Goal: Task Accomplishment & Management: Manage account settings

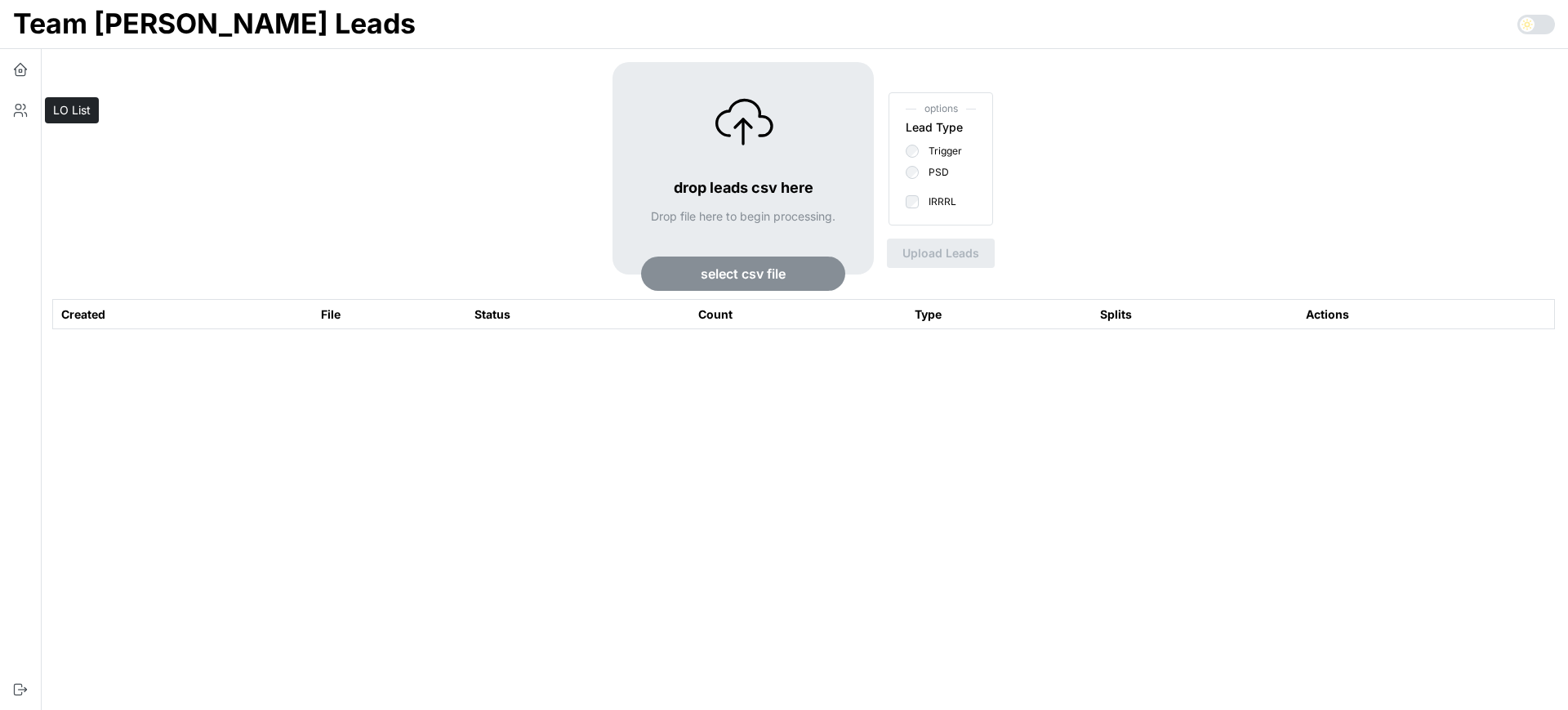
click at [21, 113] on icon "button" at bounding box center [18, 115] width 8 height 4
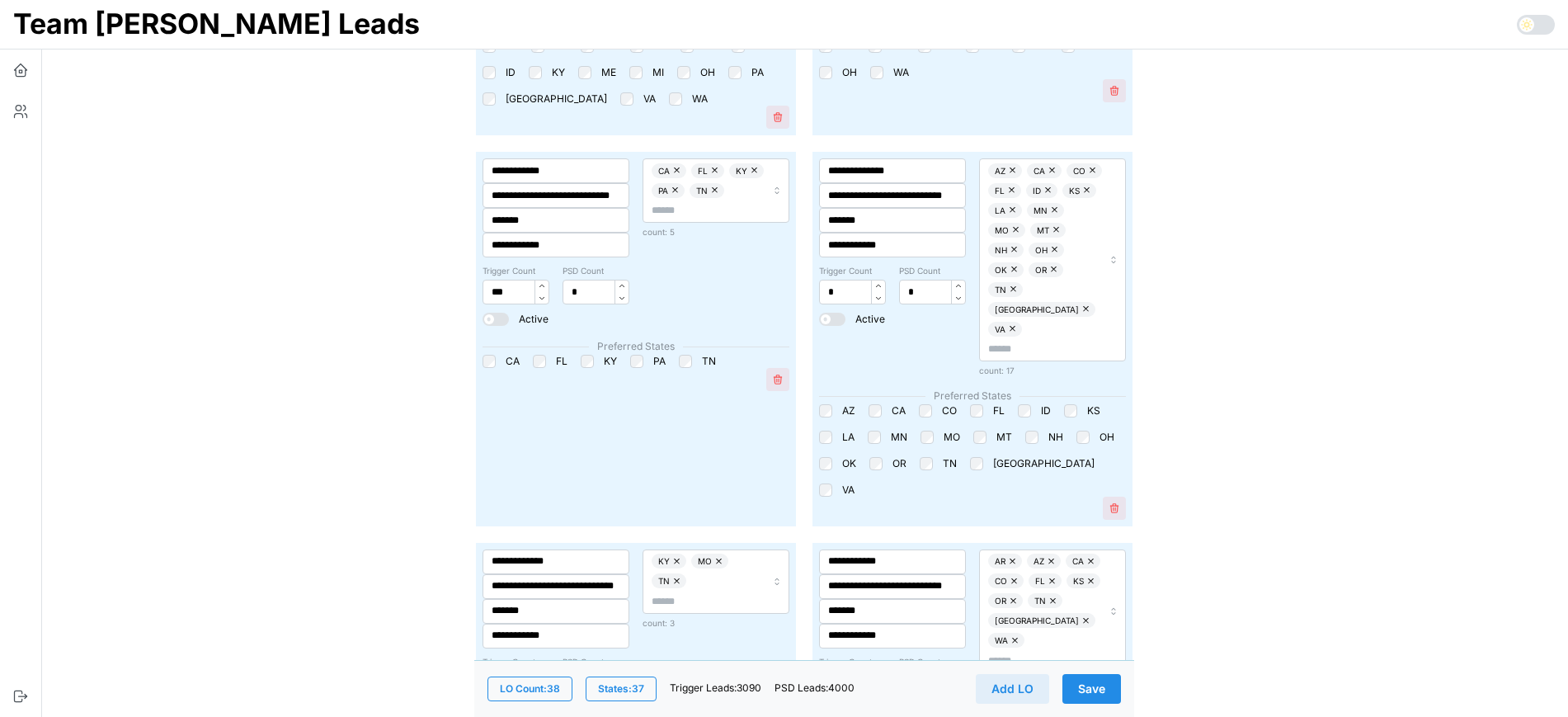
scroll to position [2785, 0]
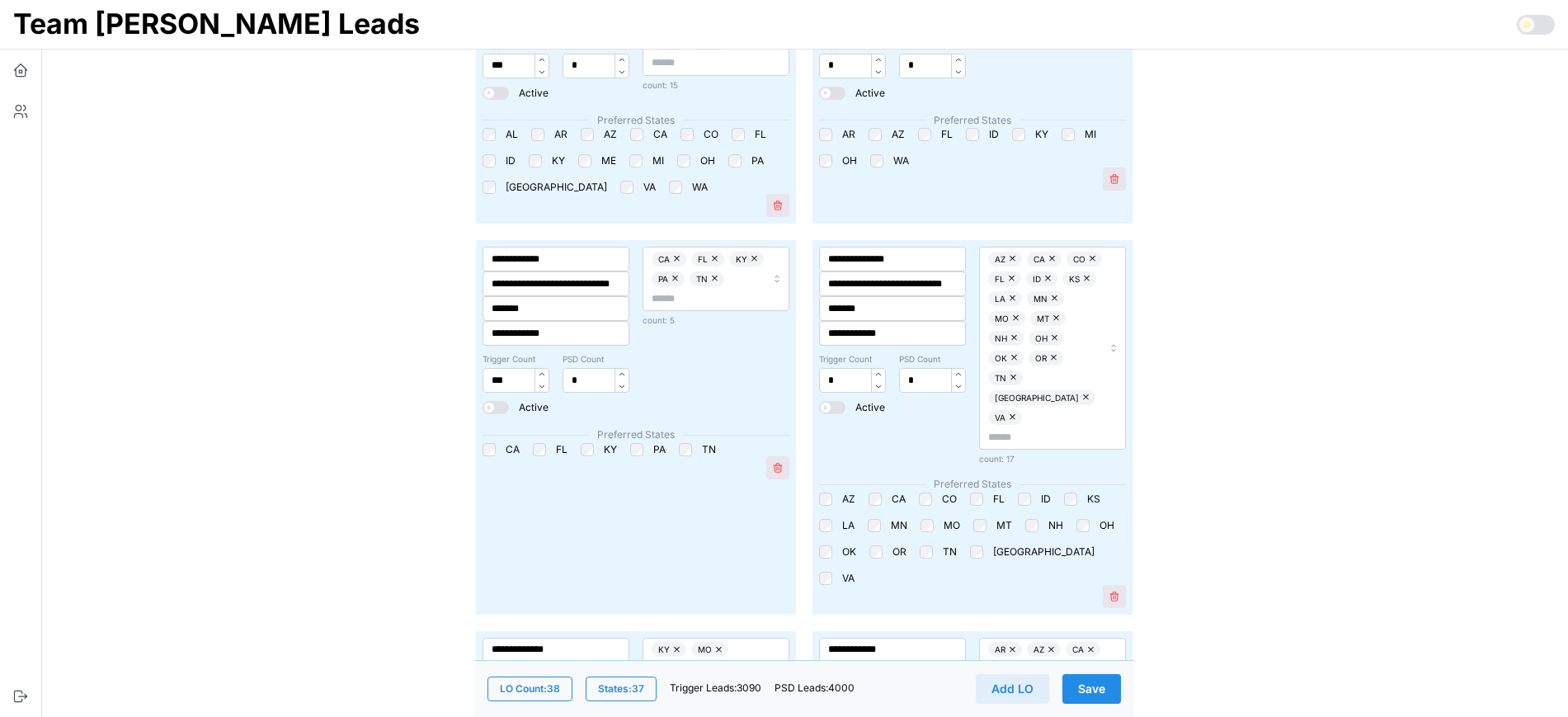
click at [670, 252] on button "button" at bounding box center [678, 259] width 17 height 15
click at [674, 291] on input "text" at bounding box center [708, 298] width 114 height 16
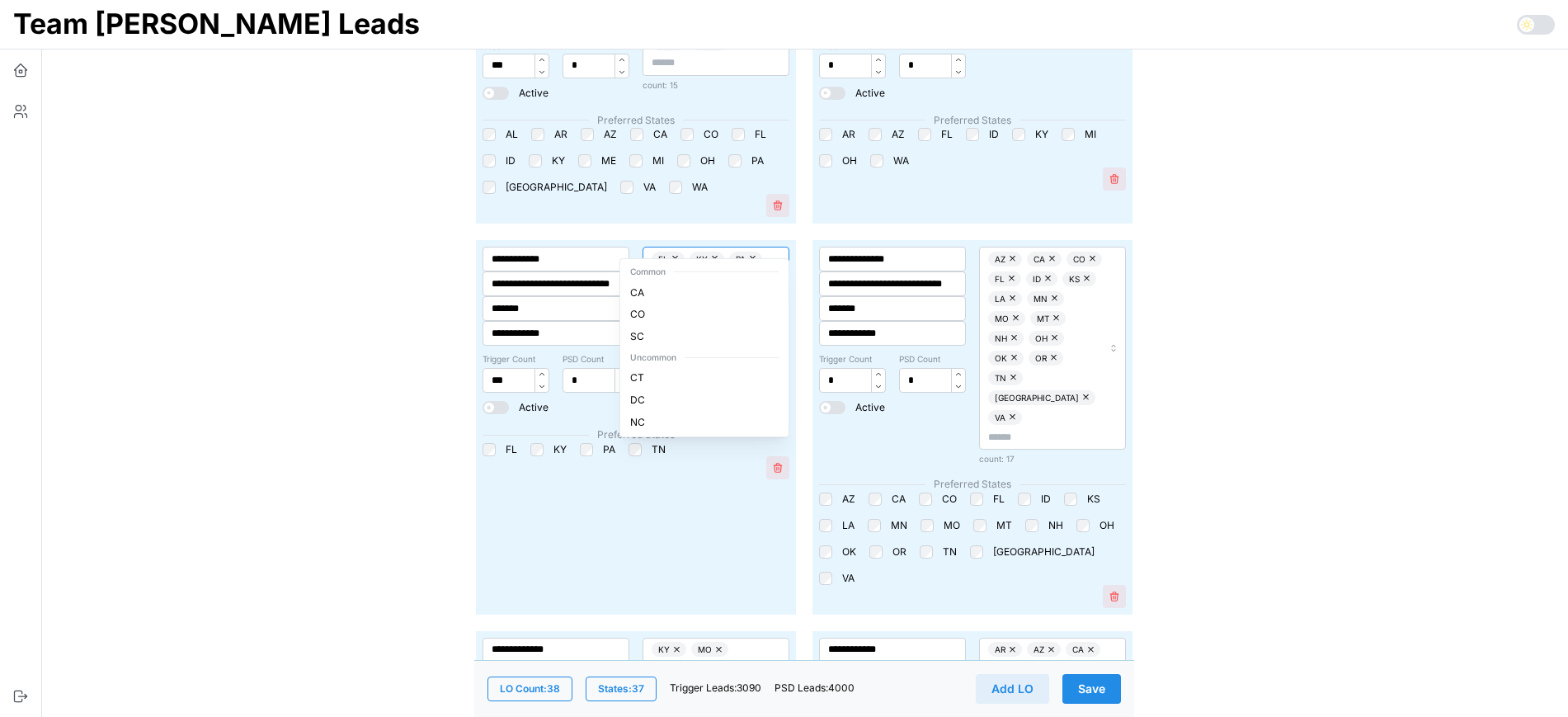
type input "**"
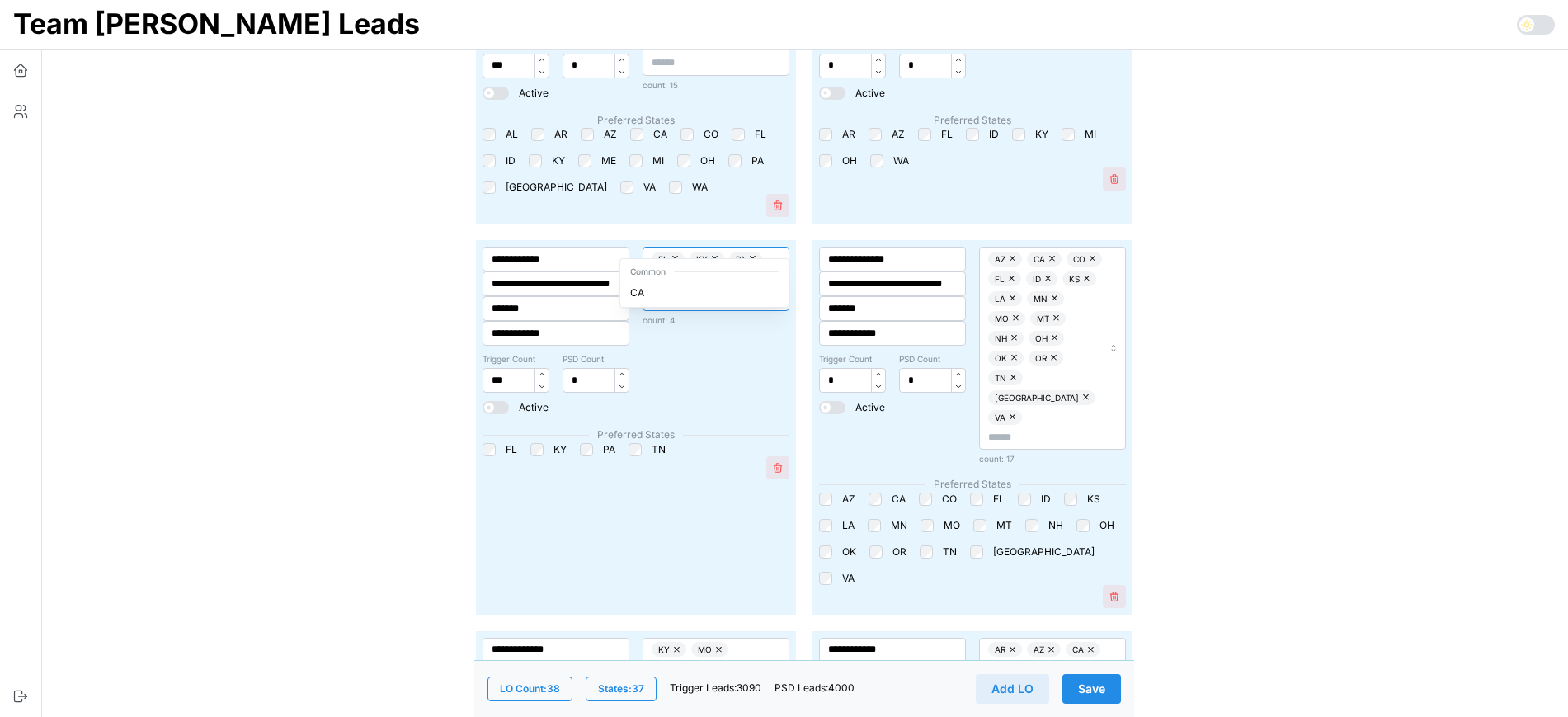
click at [670, 286] on div "CA" at bounding box center [705, 293] width 161 height 22
click at [572, 465] on div "**********" at bounding box center [636, 428] width 320 height 375
click at [670, 252] on button "button" at bounding box center [678, 259] width 17 height 15
click at [1104, 692] on span "Save" at bounding box center [1092, 689] width 28 height 28
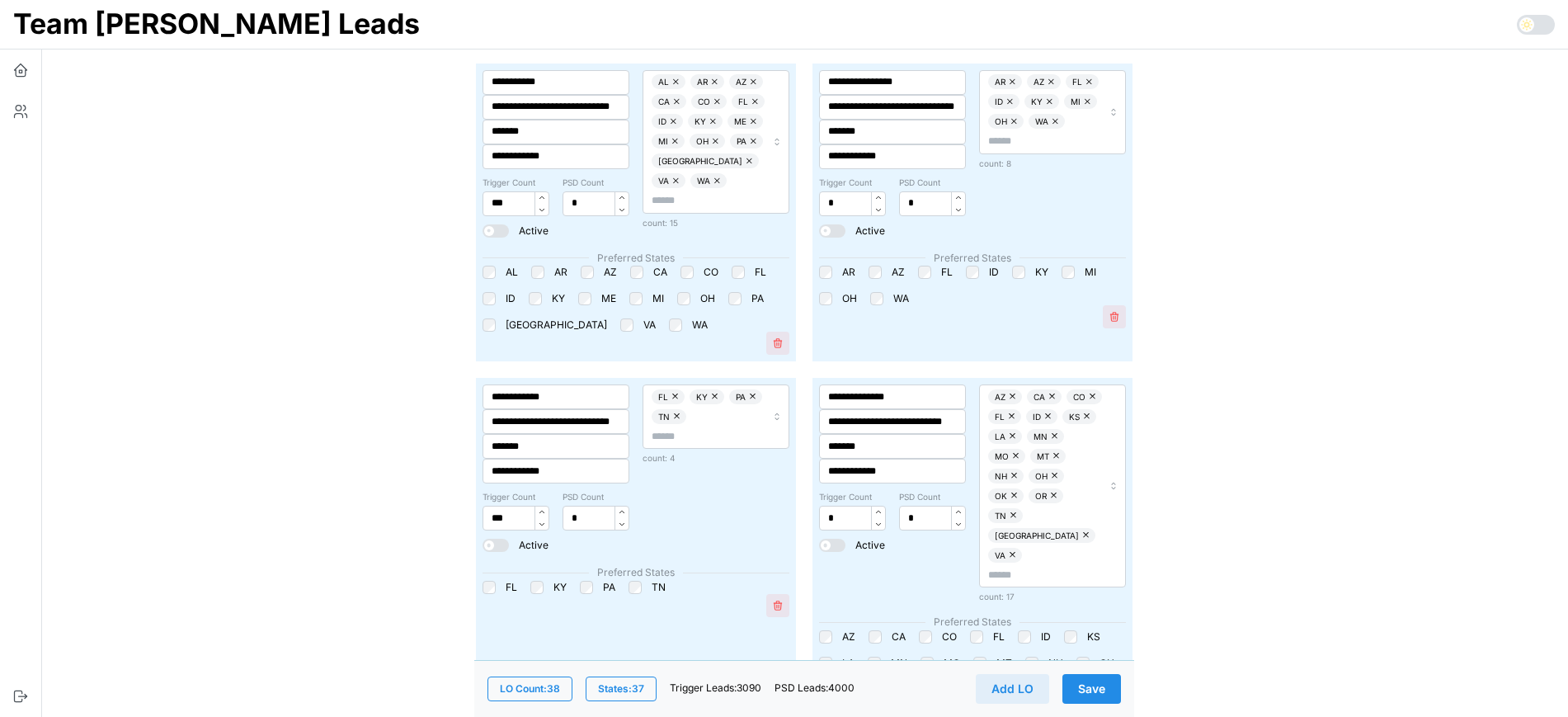
scroll to position [2683, 0]
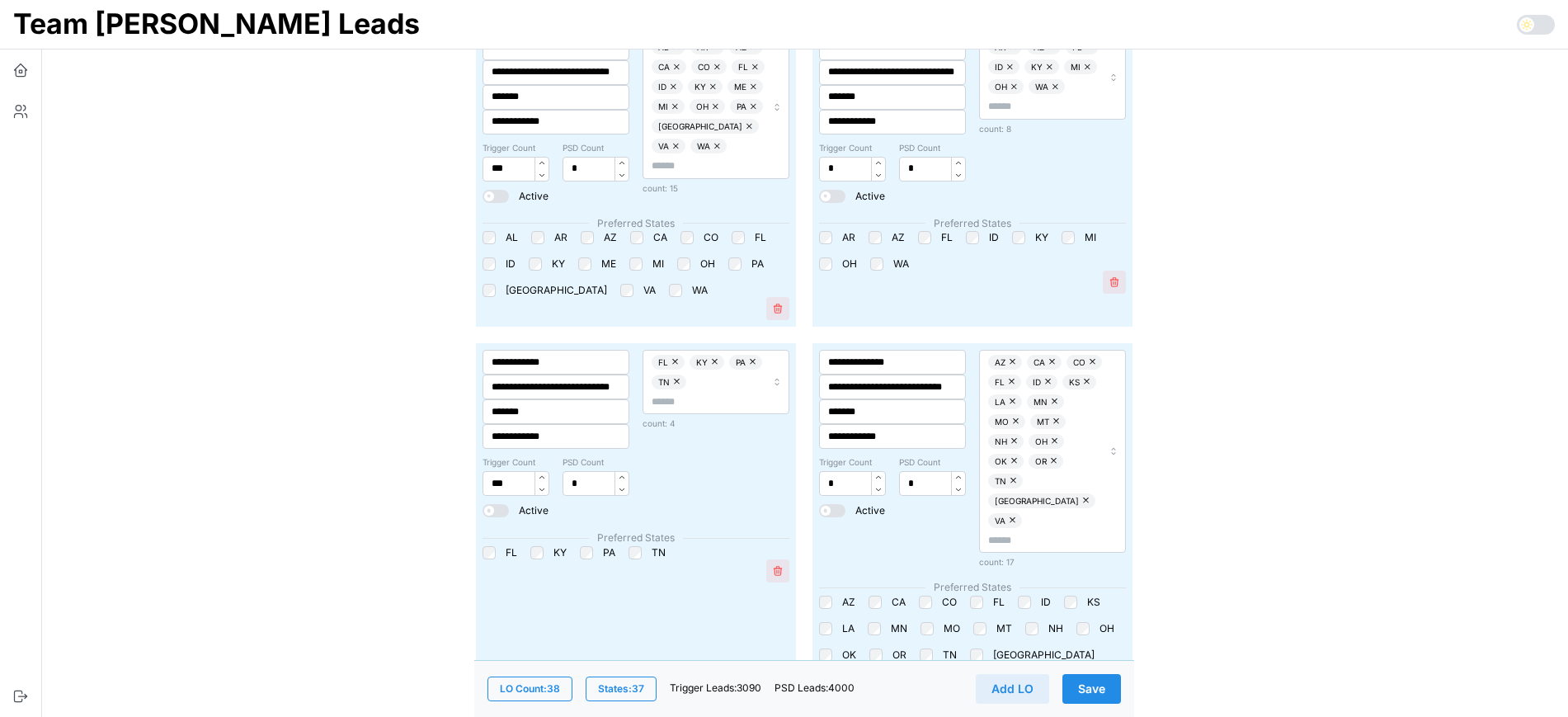
click at [1096, 683] on span "Save" at bounding box center [1092, 689] width 28 height 28
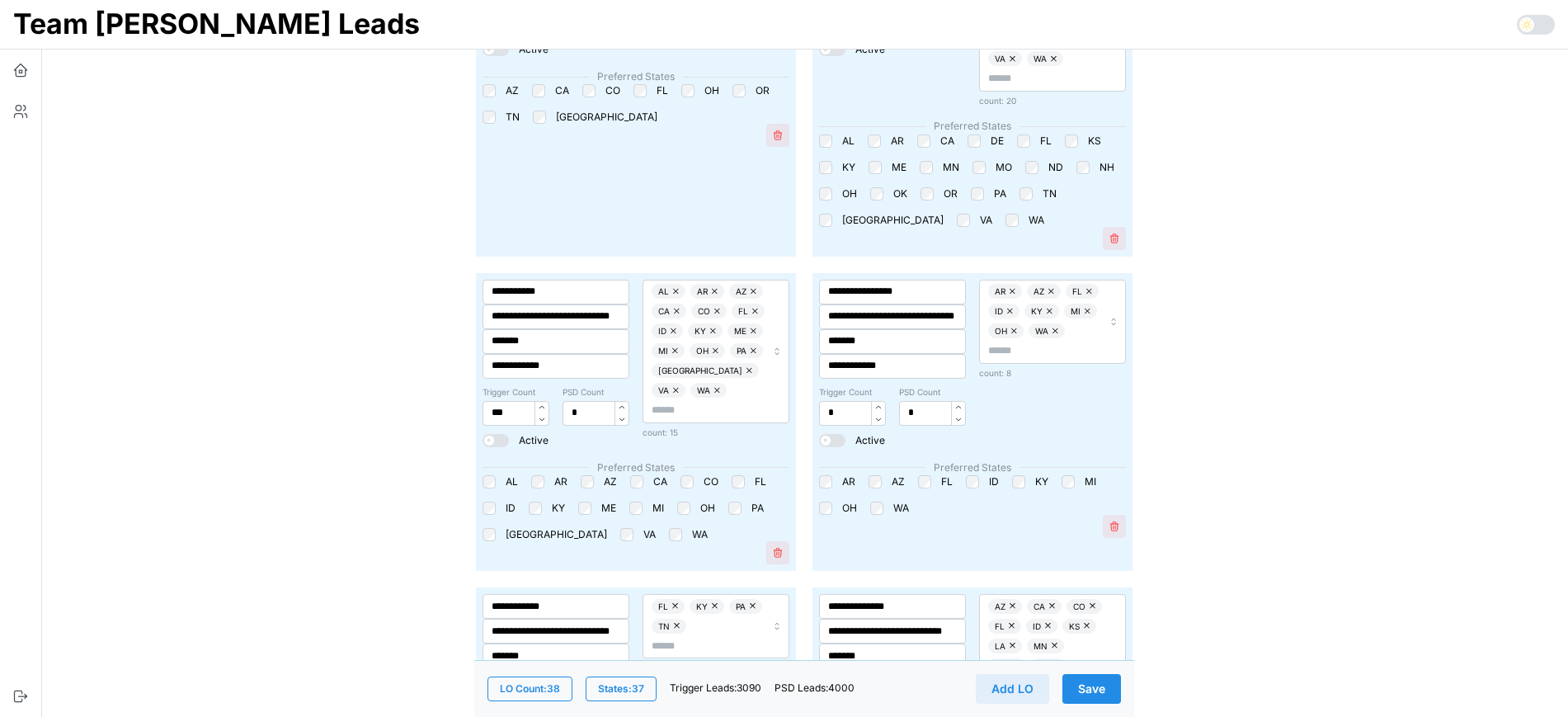
scroll to position [2580, 0]
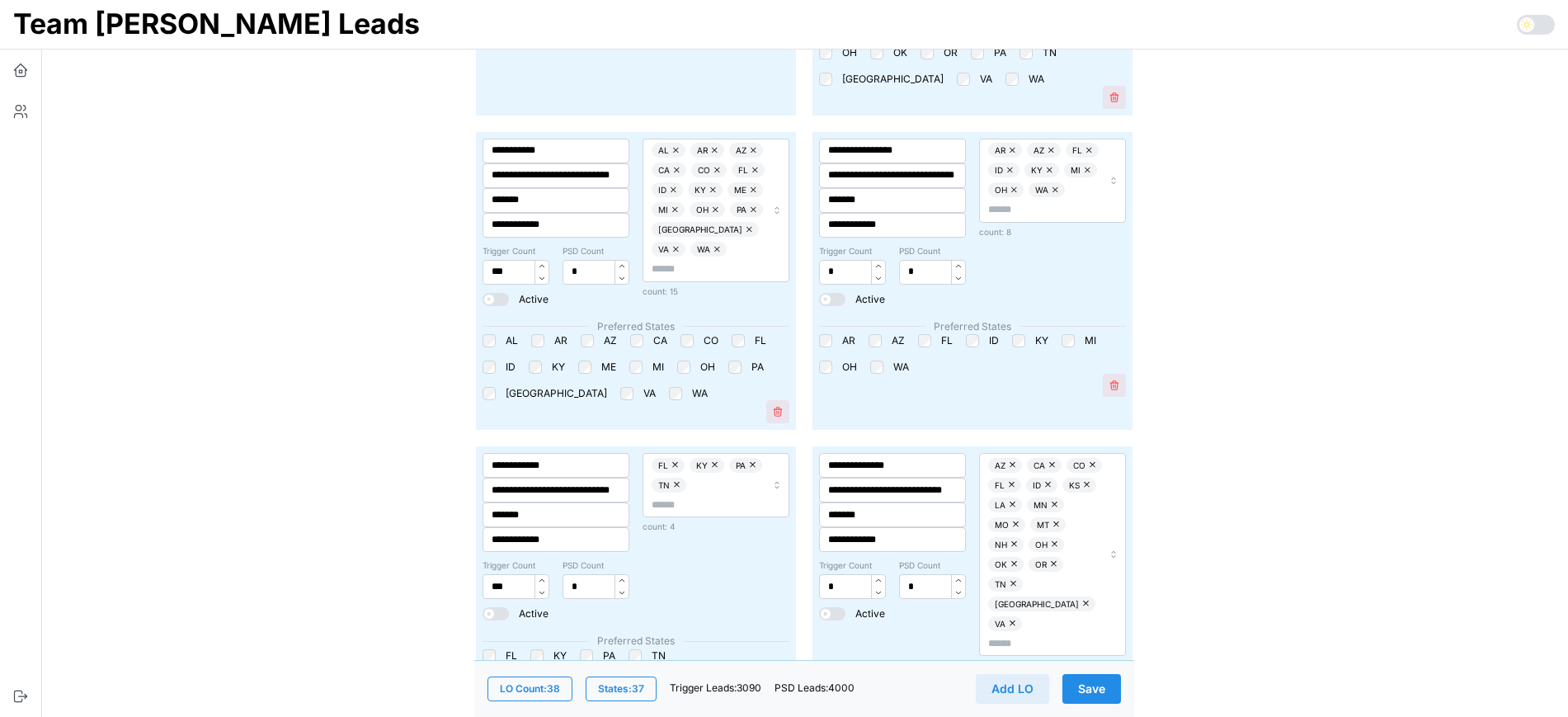
click at [1074, 691] on button "Save" at bounding box center [1092, 689] width 59 height 29
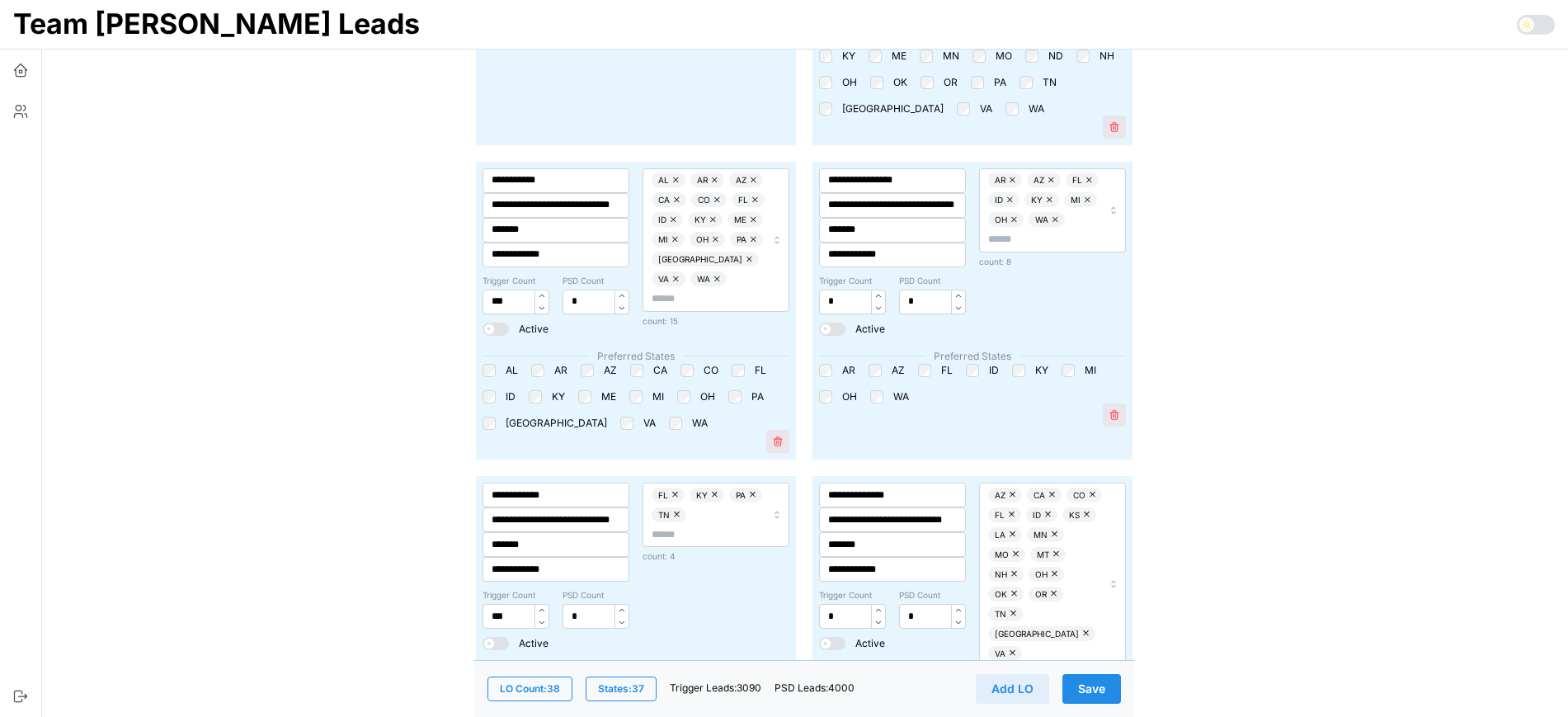
scroll to position [2683, 0]
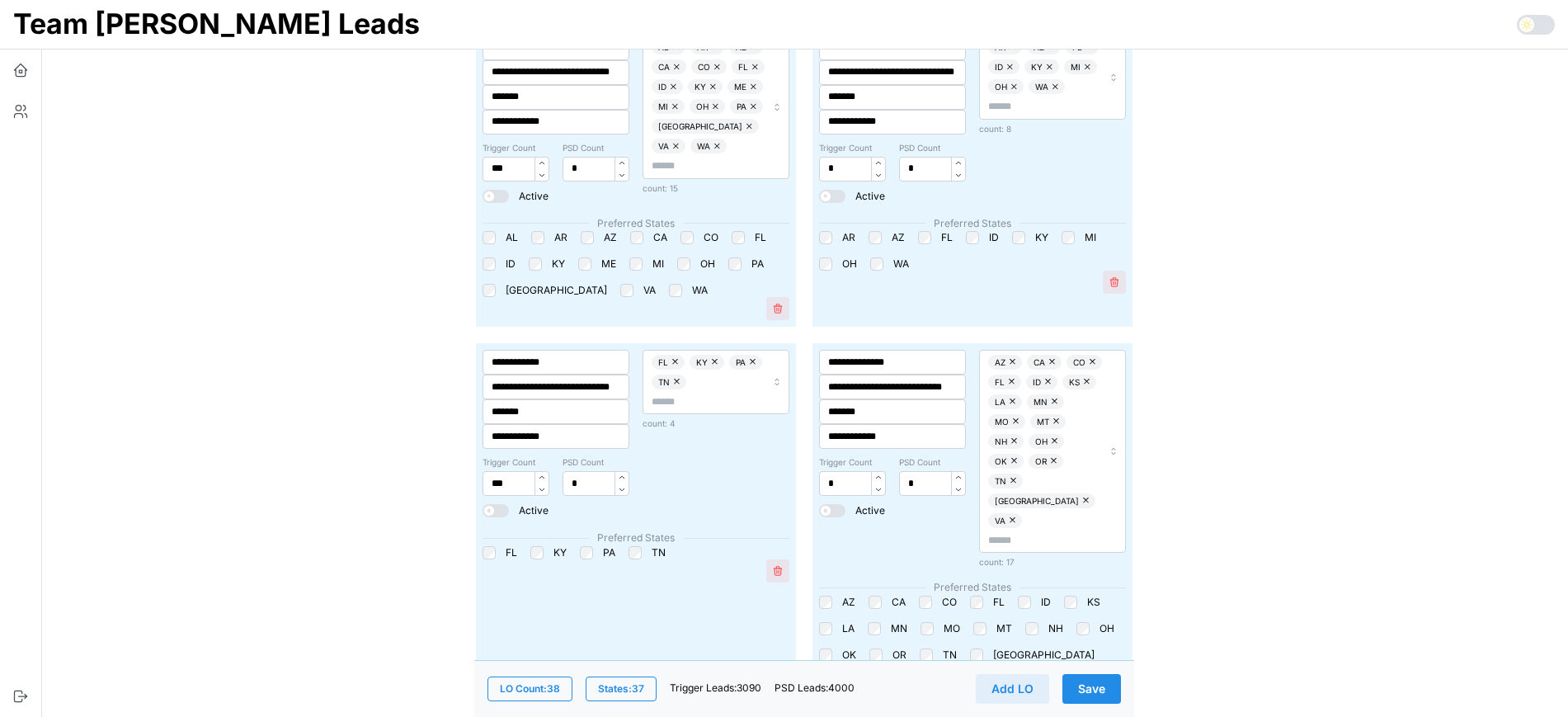
click at [1089, 704] on div "LO Count: 38 States: 37 Trigger Leads: 3090 PSD Leads: 4000 Add LO Save" at bounding box center [804, 689] width 660 height 57
click at [1098, 691] on span "Save" at bounding box center [1092, 689] width 28 height 28
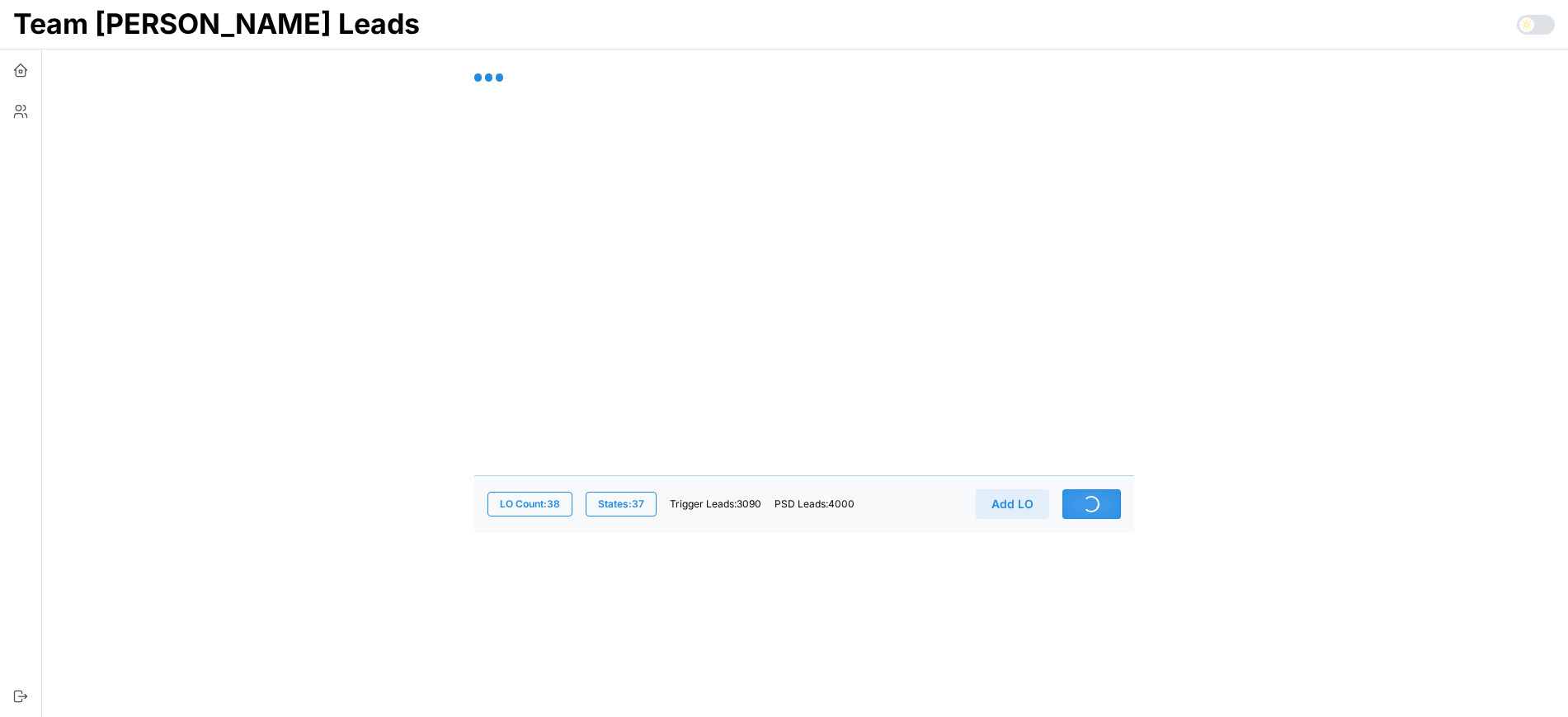
scroll to position [0, 0]
